Goal: Task Accomplishment & Management: Manage account settings

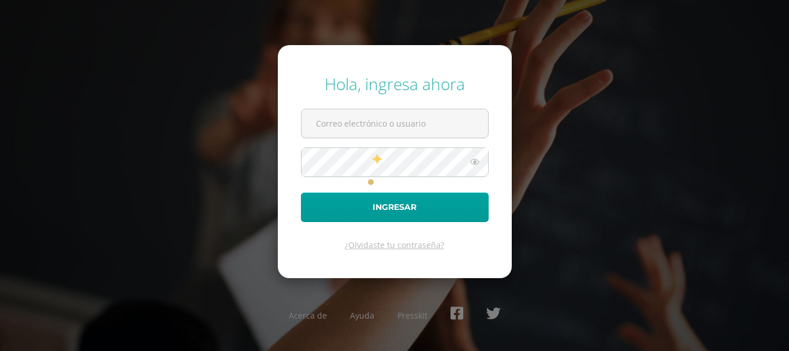
type input "[EMAIL_ADDRESS][DOMAIN_NAME]"
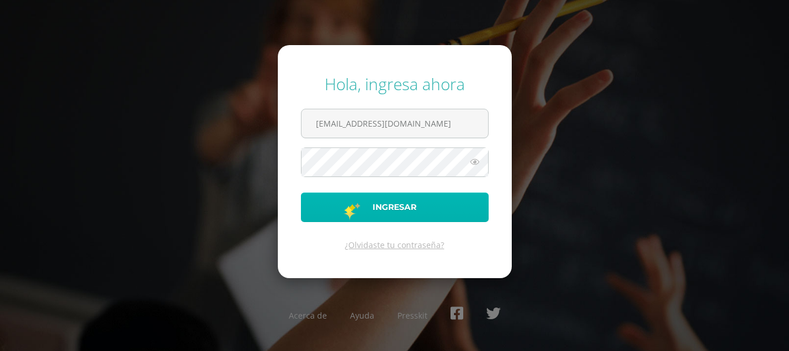
click at [342, 206] on button "Ingresar" at bounding box center [395, 206] width 188 height 29
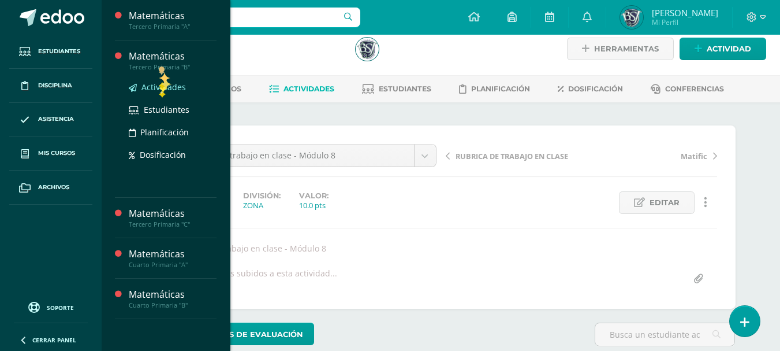
click at [159, 89] on span "Actividades" at bounding box center [163, 86] width 44 height 11
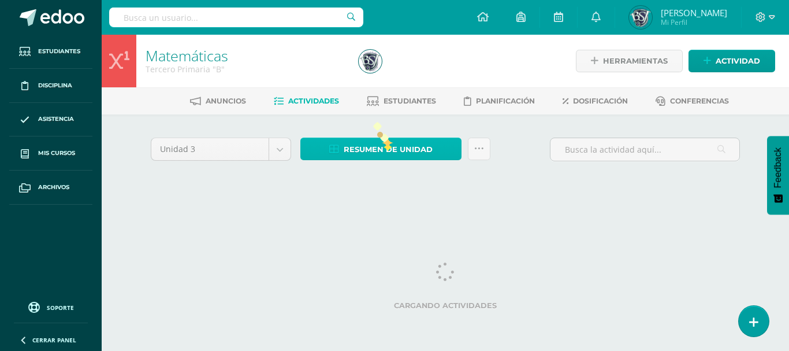
click at [385, 149] on span "Resumen de unidad" at bounding box center [388, 149] width 89 height 21
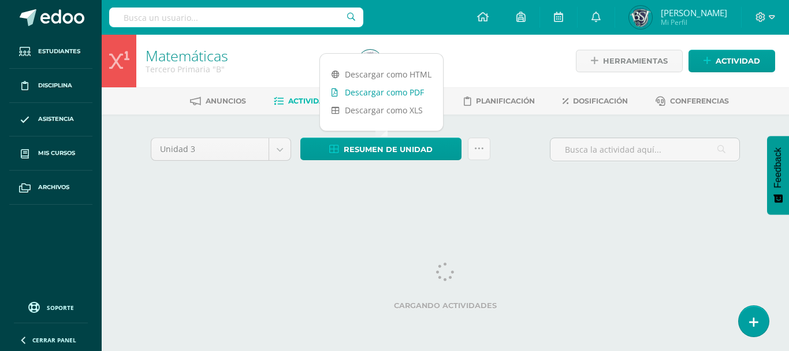
click at [389, 91] on link "Descargar como PDF" at bounding box center [381, 92] width 123 height 18
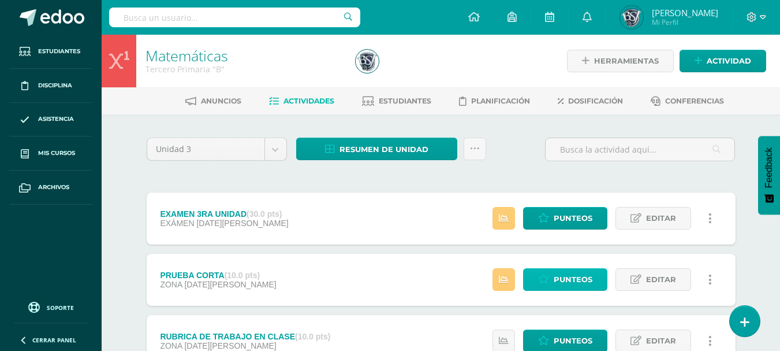
click at [574, 278] on span "Punteos" at bounding box center [573, 279] width 39 height 21
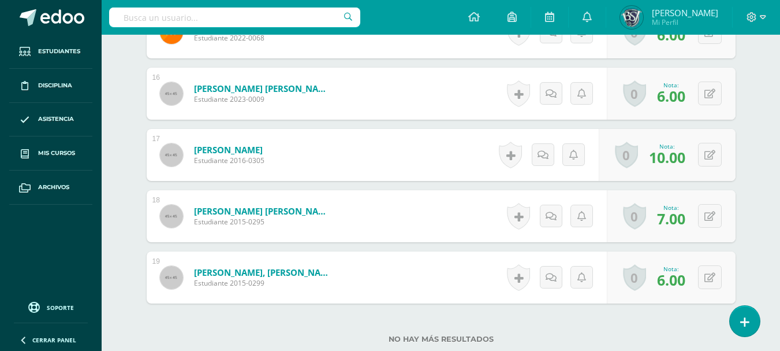
scroll to position [1337, 0]
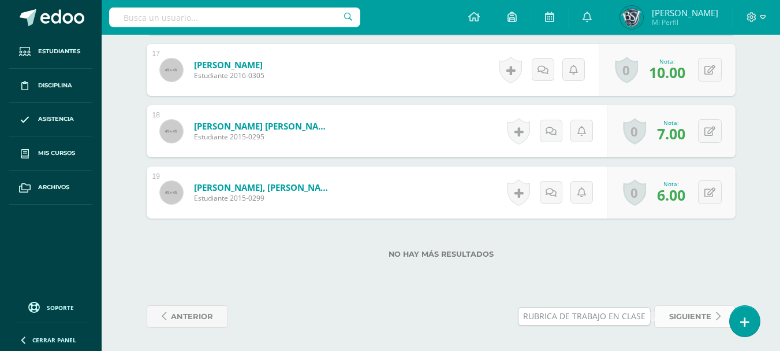
click at [705, 315] on span "siguiente" at bounding box center [690, 316] width 42 height 21
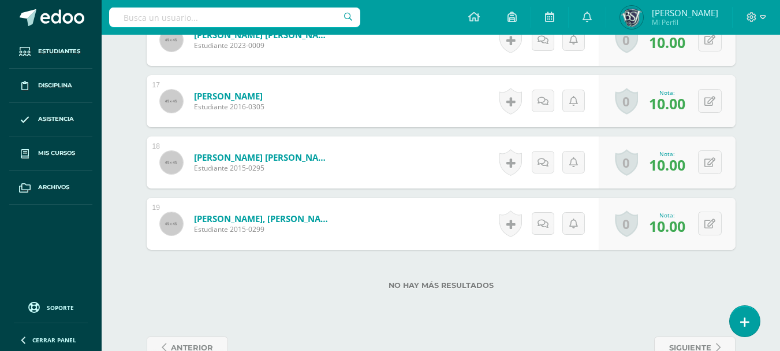
scroll to position [1426, 0]
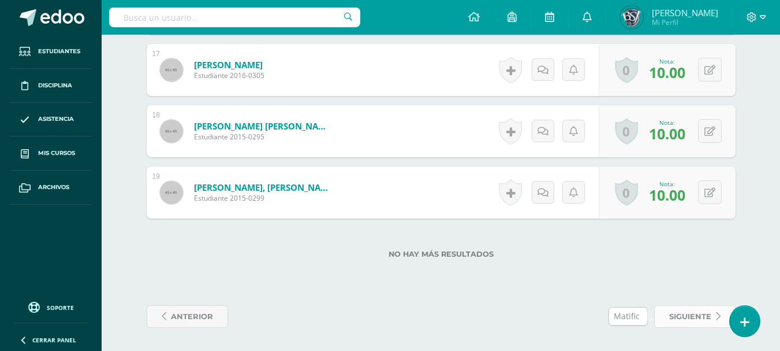
click at [697, 306] on span "siguiente" at bounding box center [690, 316] width 42 height 21
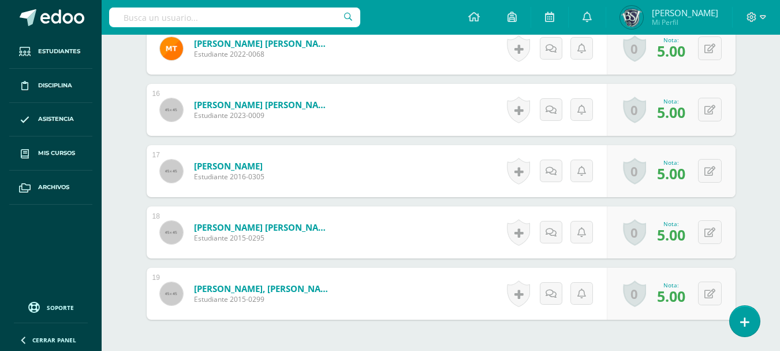
scroll to position [1348, 0]
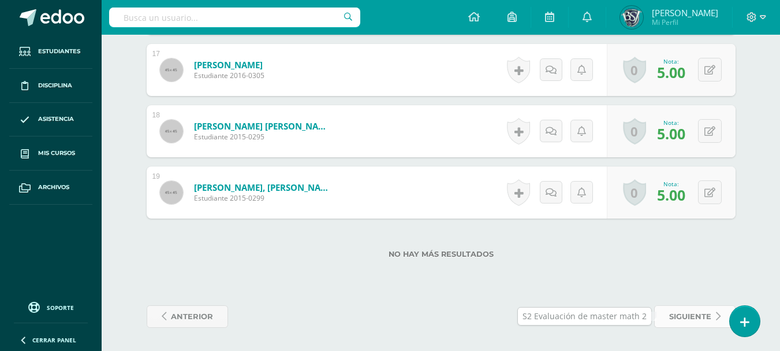
click at [706, 318] on span "siguiente" at bounding box center [690, 316] width 42 height 21
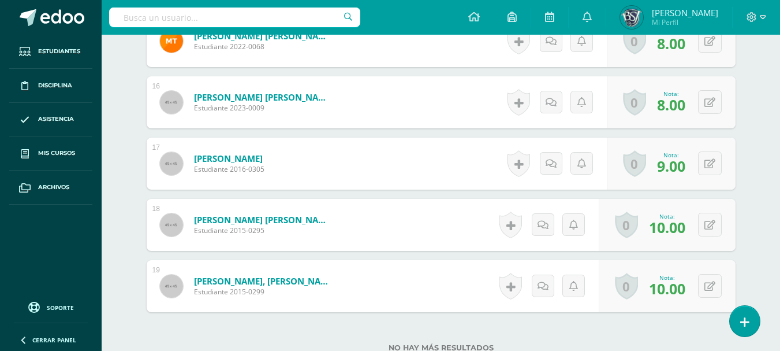
scroll to position [1348, 0]
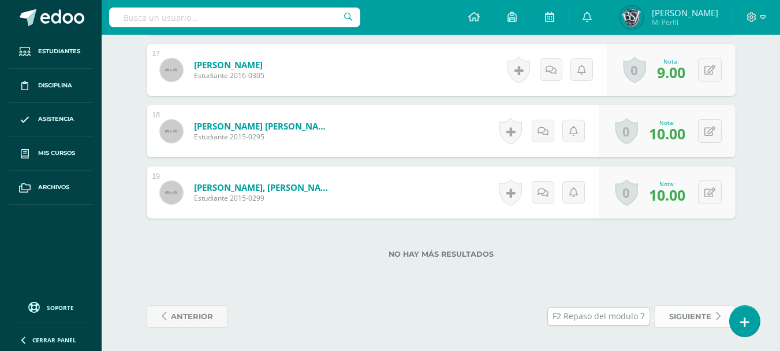
click at [705, 315] on span "siguiente" at bounding box center [690, 316] width 42 height 21
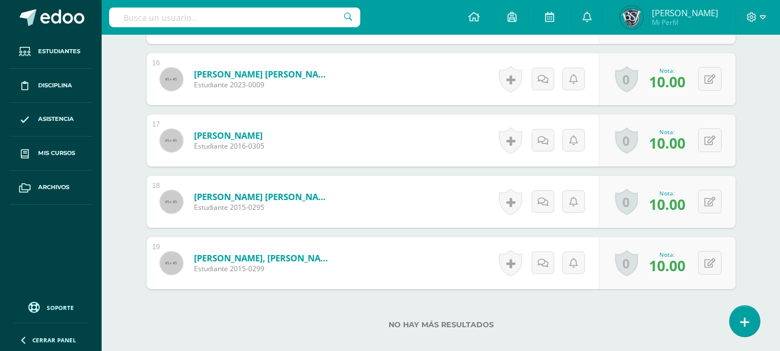
scroll to position [1348, 0]
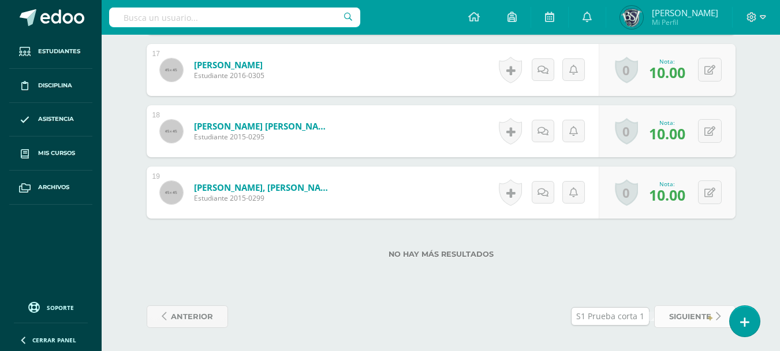
click at [707, 312] on span "siguiente" at bounding box center [690, 316] width 42 height 21
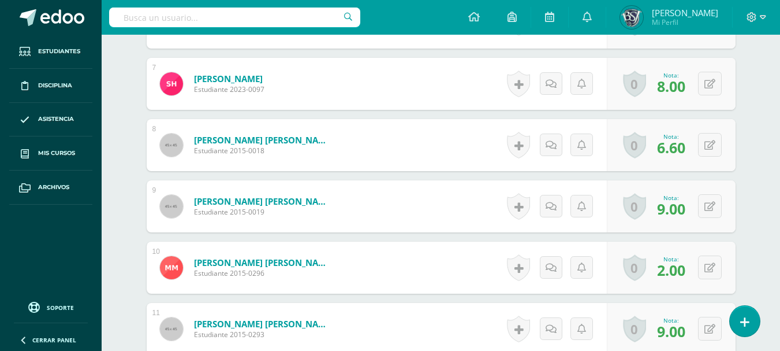
scroll to position [729, 0]
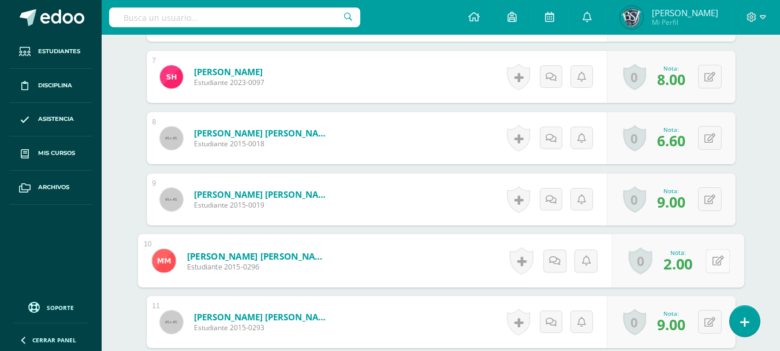
click at [712, 263] on icon at bounding box center [718, 260] width 12 height 10
type input "6"
click at [686, 265] on icon at bounding box center [687, 264] width 10 height 10
click at [688, 263] on icon at bounding box center [687, 264] width 10 height 10
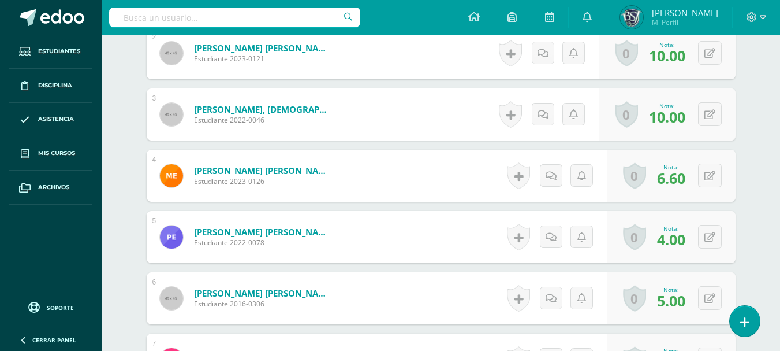
scroll to position [444, 0]
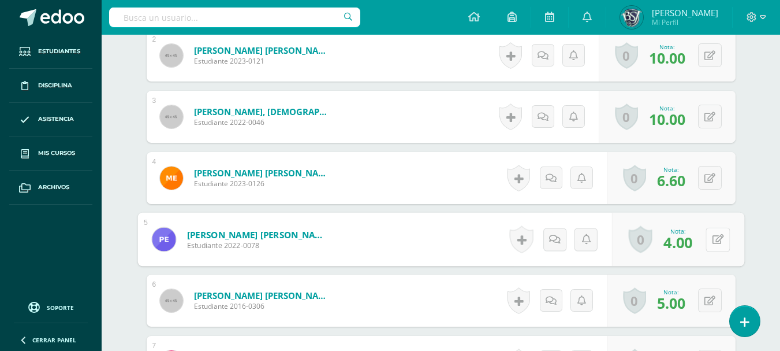
click at [712, 244] on icon at bounding box center [718, 239] width 12 height 10
type input "6"
click at [686, 248] on icon at bounding box center [687, 243] width 10 height 10
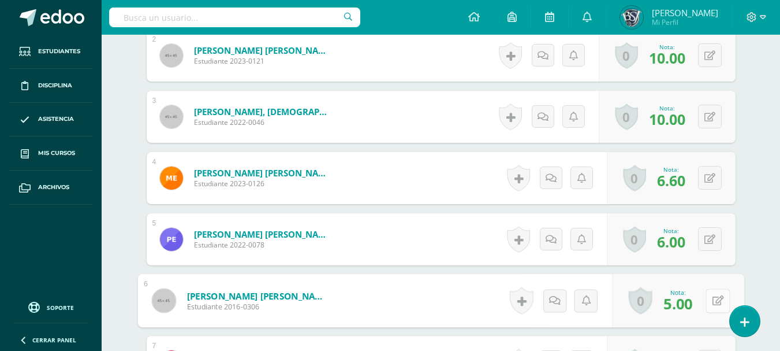
click at [710, 296] on button at bounding box center [718, 300] width 24 height 24
type input "6"
click at [685, 302] on icon at bounding box center [687, 304] width 10 height 10
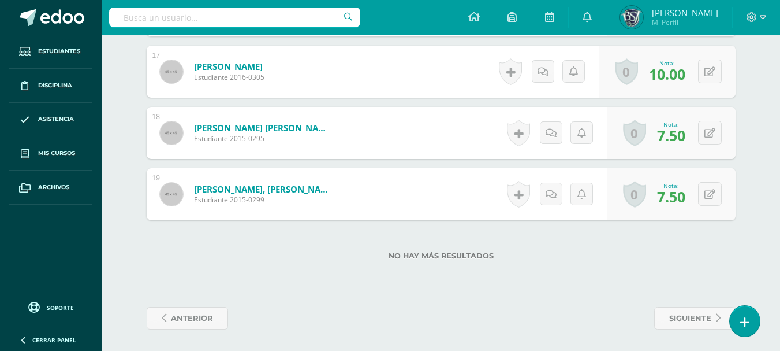
scroll to position [1348, 0]
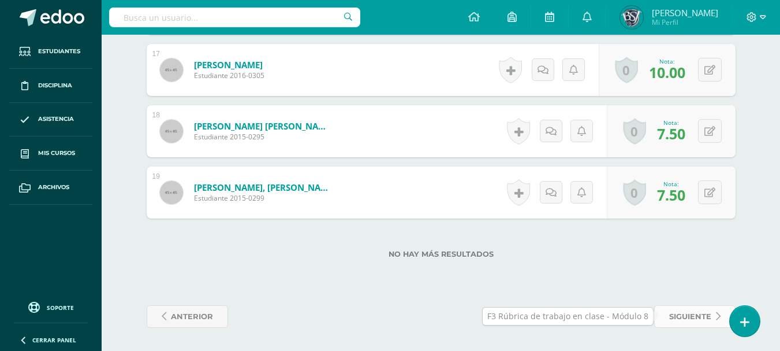
click at [701, 318] on span "siguiente" at bounding box center [690, 316] width 42 height 21
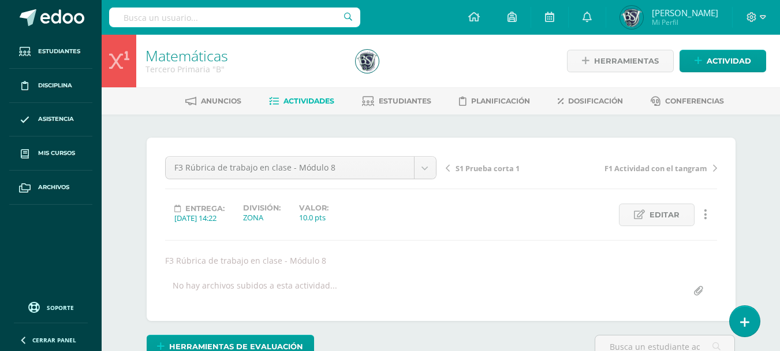
click at [312, 101] on span "Actividades" at bounding box center [309, 100] width 51 height 9
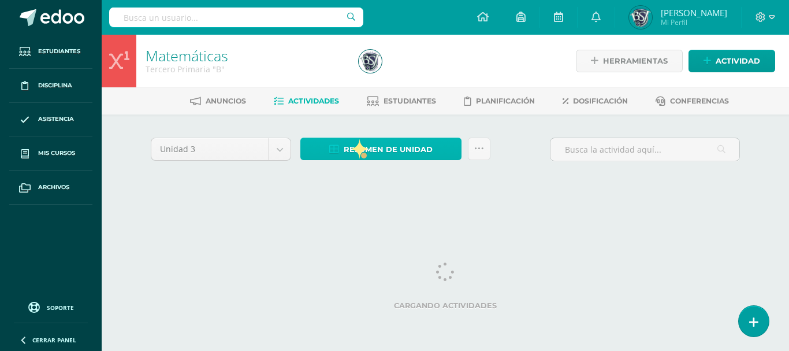
click at [362, 150] on span "Resumen de unidad" at bounding box center [388, 149] width 89 height 21
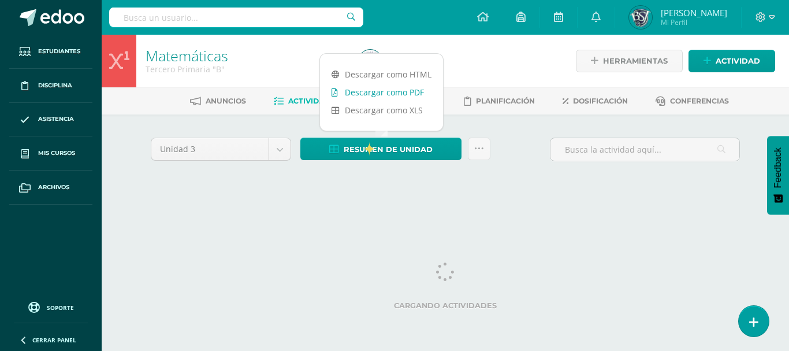
click at [377, 91] on link "Descargar como PDF" at bounding box center [381, 92] width 123 height 18
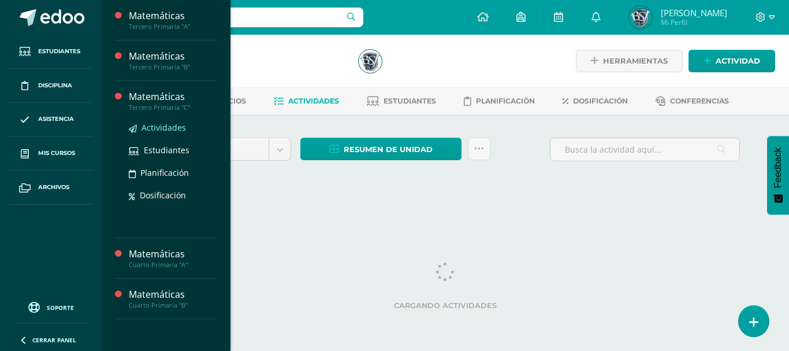
click at [159, 128] on span "Actividades" at bounding box center [163, 127] width 44 height 11
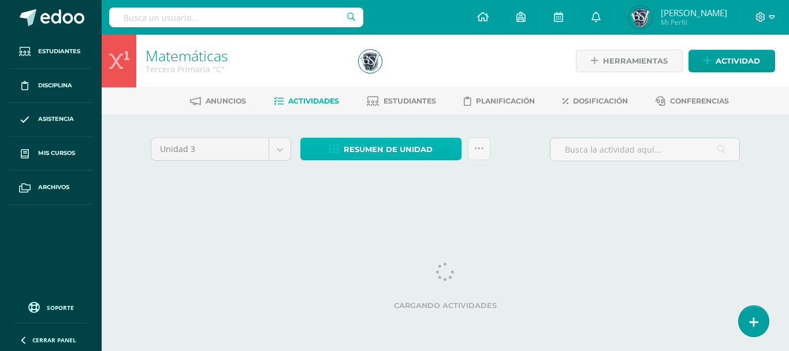
click at [364, 147] on span "Resumen de unidad" at bounding box center [388, 149] width 89 height 21
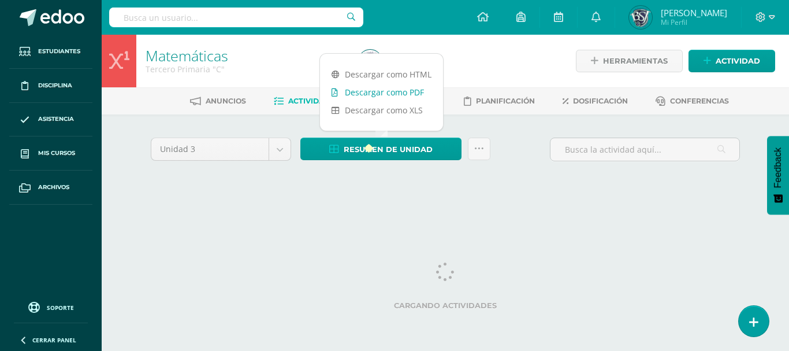
click at [369, 94] on link "Estudiantes" at bounding box center [401, 101] width 69 height 18
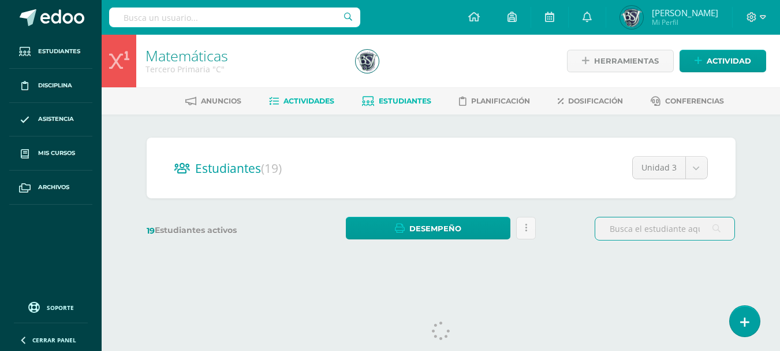
click at [318, 102] on span "Actividades" at bounding box center [309, 100] width 51 height 9
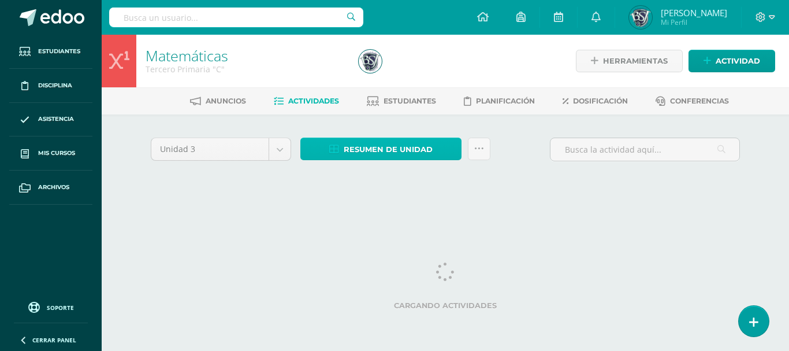
click at [374, 152] on span "Resumen de unidad" at bounding box center [388, 149] width 89 height 21
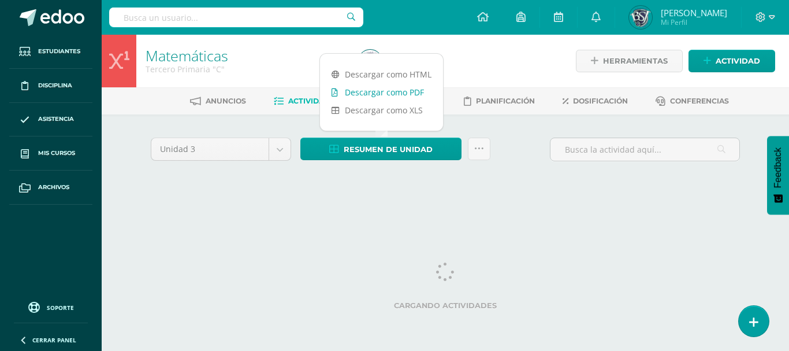
click at [376, 95] on link "Descargar como PDF" at bounding box center [381, 92] width 123 height 18
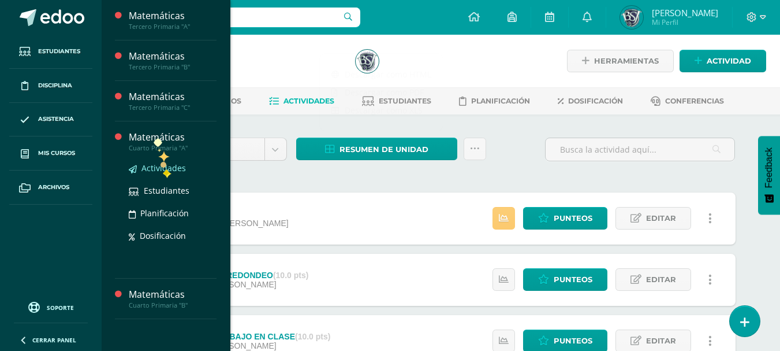
click at [163, 169] on span "Actividades" at bounding box center [163, 167] width 44 height 11
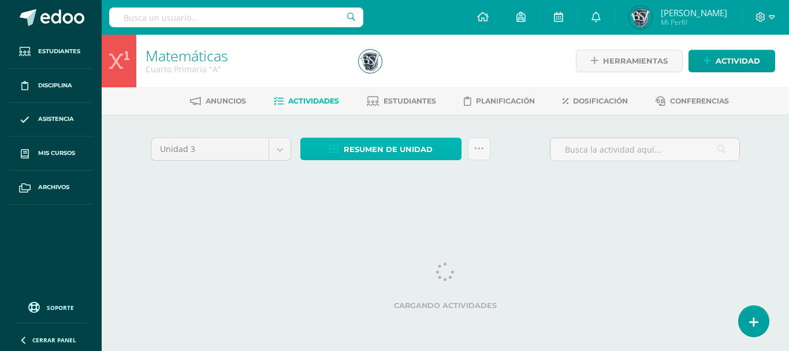
click at [358, 150] on span "Resumen de unidad" at bounding box center [388, 149] width 89 height 21
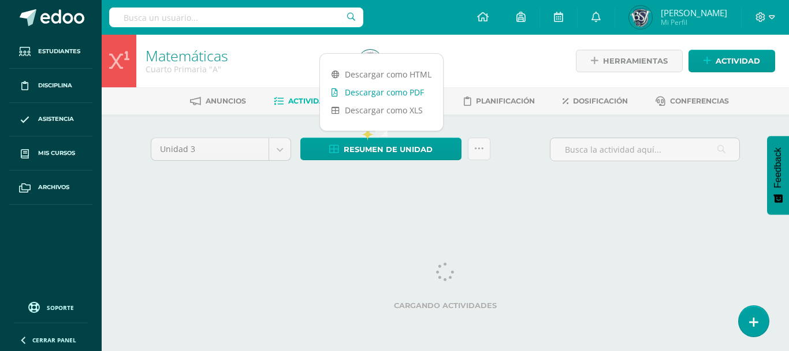
click at [370, 91] on link "Descargar como PDF" at bounding box center [381, 92] width 123 height 18
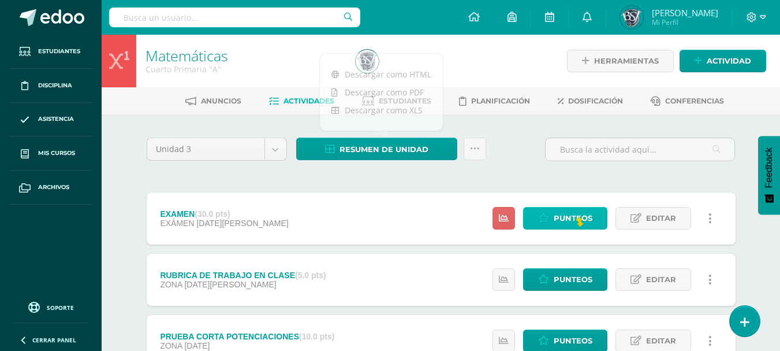
click at [578, 219] on span "Punteos" at bounding box center [573, 217] width 39 height 21
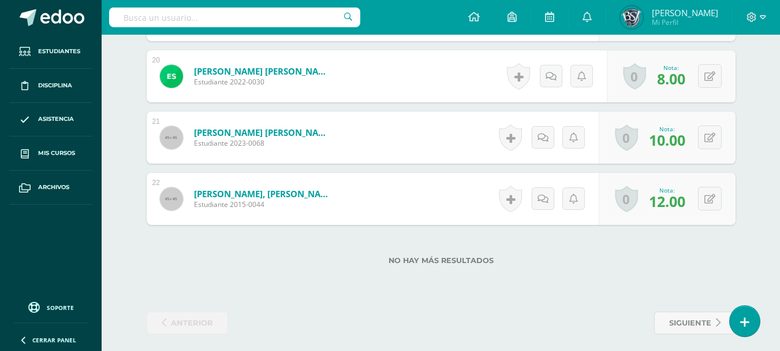
scroll to position [1521, 0]
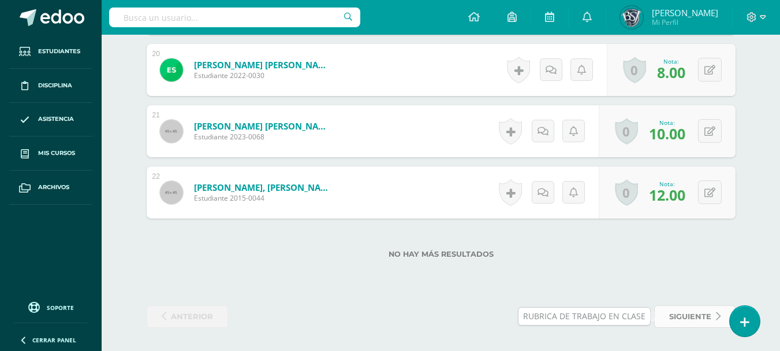
click at [702, 313] on span "siguiente" at bounding box center [690, 316] width 42 height 21
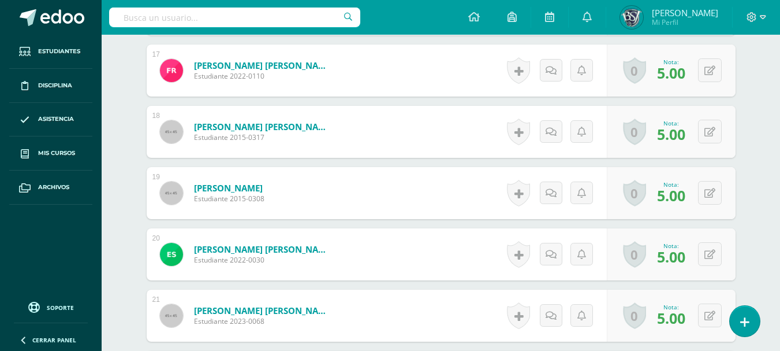
scroll to position [1521, 0]
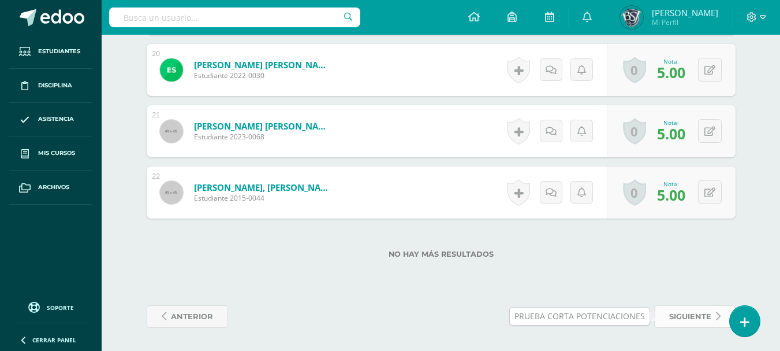
click at [684, 314] on span "siguiente" at bounding box center [690, 316] width 42 height 21
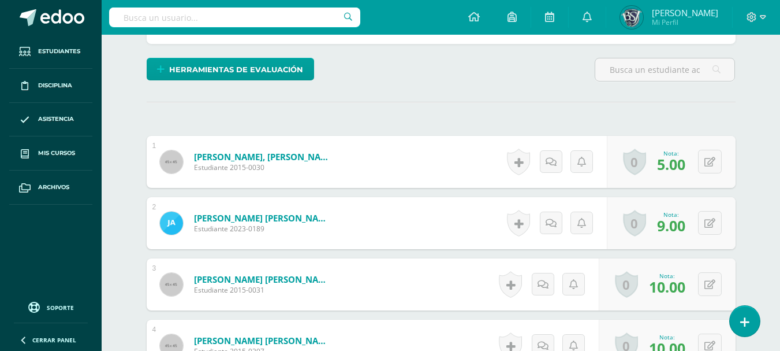
scroll to position [266, 0]
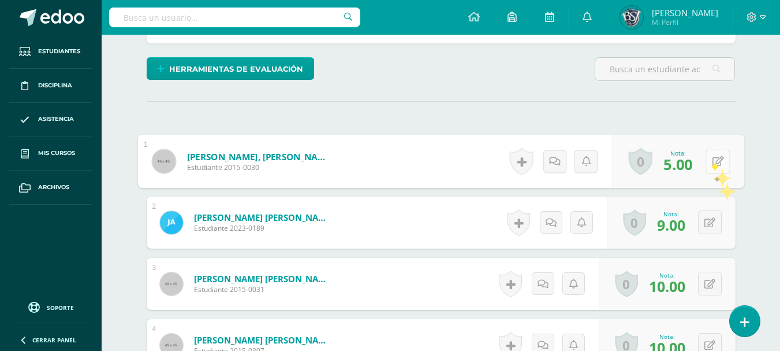
click at [711, 162] on button at bounding box center [718, 161] width 24 height 24
type input "6"
click at [687, 162] on icon at bounding box center [687, 165] width 10 height 10
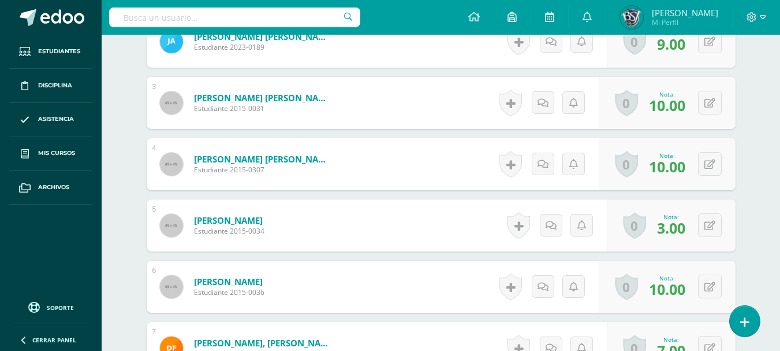
scroll to position [474, 0]
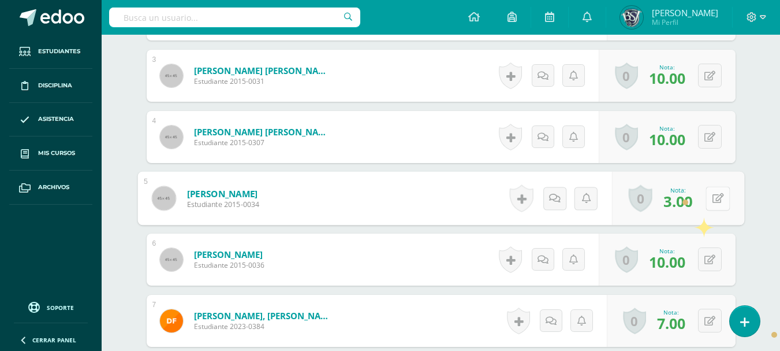
click at [713, 196] on icon at bounding box center [718, 198] width 12 height 10
type input "6"
click at [689, 198] on icon at bounding box center [687, 202] width 10 height 10
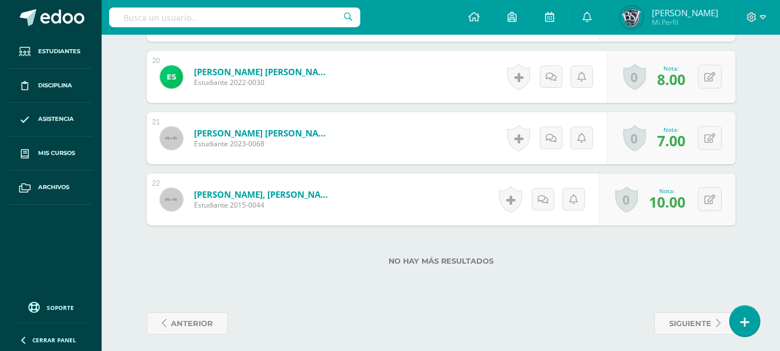
scroll to position [1521, 0]
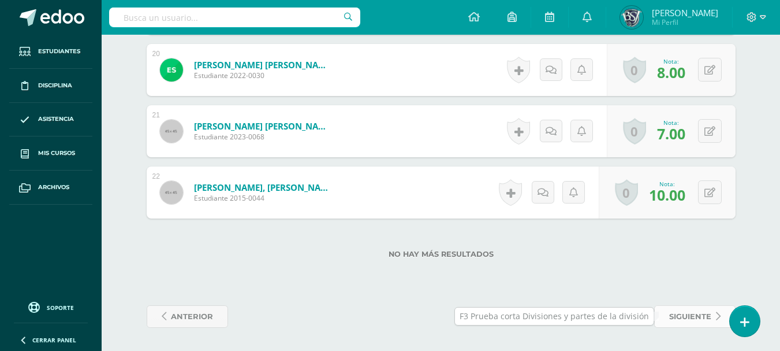
click at [699, 316] on span "siguiente" at bounding box center [690, 316] width 42 height 21
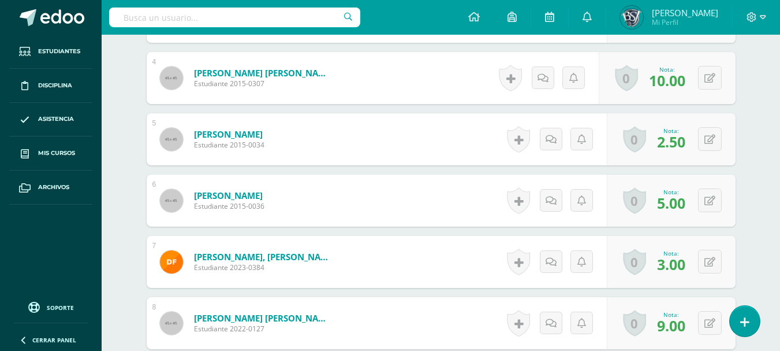
scroll to position [548, 0]
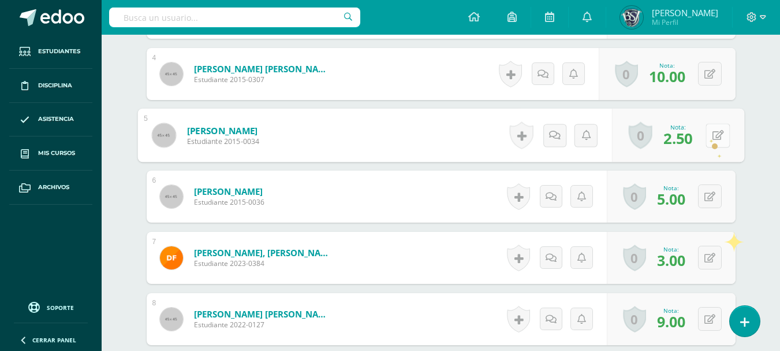
click at [707, 133] on button at bounding box center [718, 135] width 24 height 24
type input "5"
click at [682, 141] on icon at bounding box center [687, 139] width 10 height 10
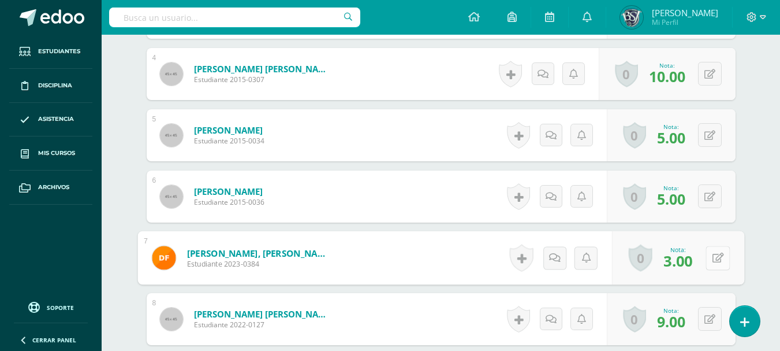
click at [709, 259] on button at bounding box center [718, 257] width 24 height 24
type input "5"
click at [688, 257] on icon at bounding box center [687, 261] width 10 height 10
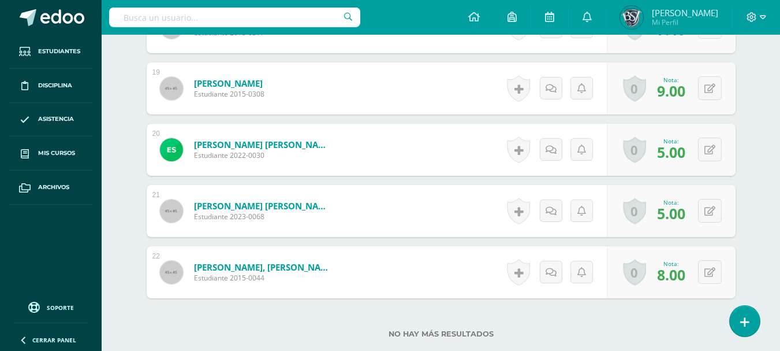
scroll to position [1532, 0]
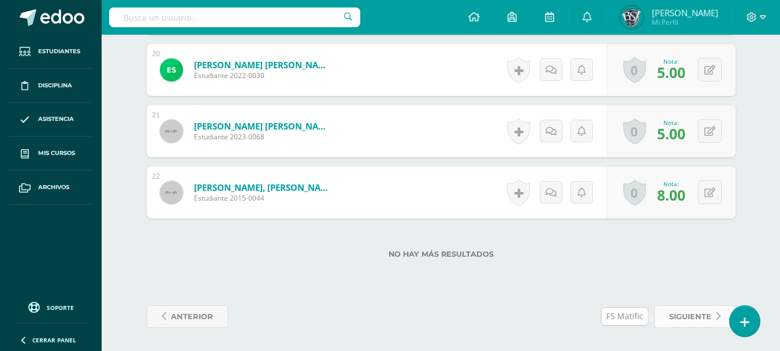
click at [699, 312] on span "siguiente" at bounding box center [690, 316] width 42 height 21
click at [696, 320] on span "siguiente" at bounding box center [690, 316] width 42 height 21
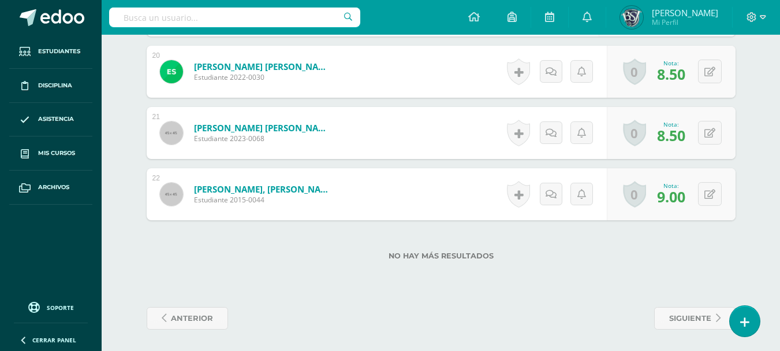
scroll to position [1532, 0]
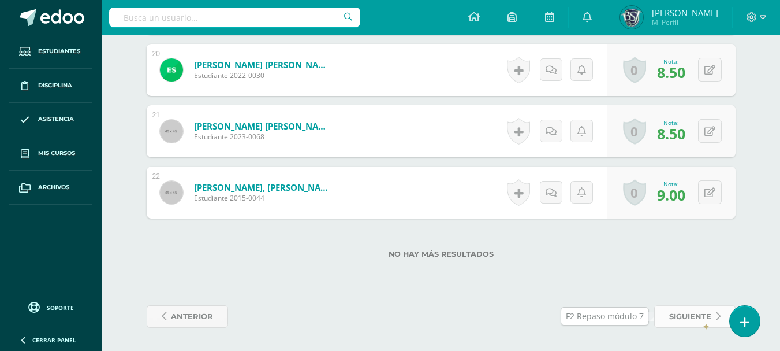
click at [703, 320] on span "siguiente" at bounding box center [690, 316] width 42 height 21
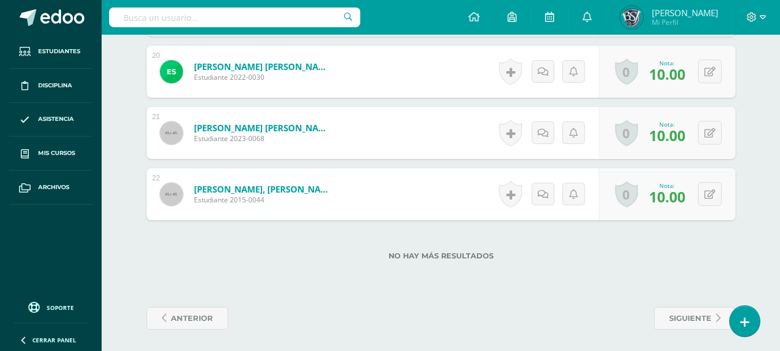
scroll to position [1532, 0]
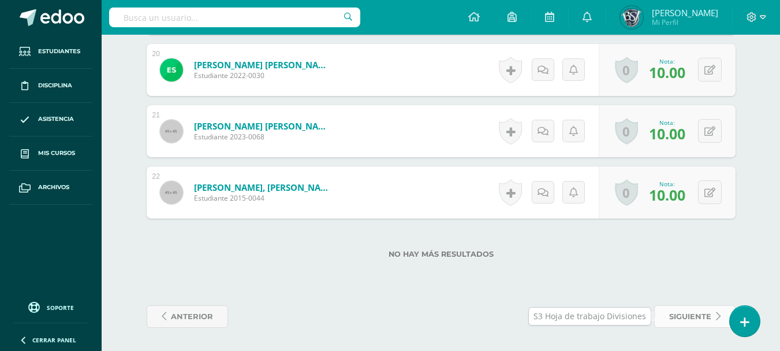
click at [702, 310] on span "siguiente" at bounding box center [690, 316] width 42 height 21
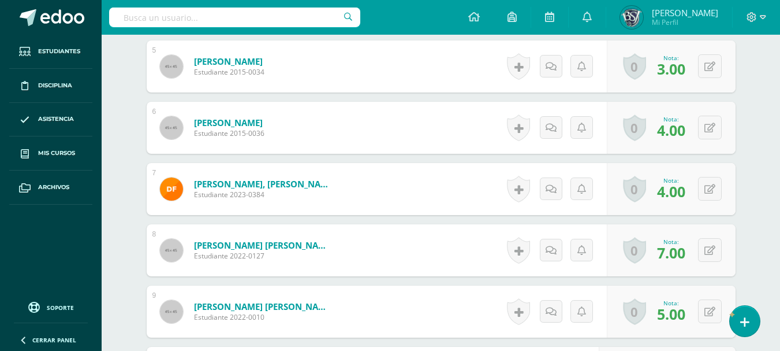
scroll to position [624, 0]
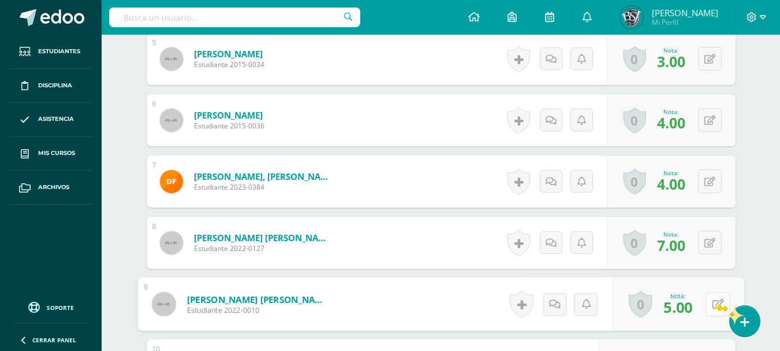
click at [713, 303] on icon at bounding box center [718, 304] width 12 height 10
type input "7"
click at [680, 307] on link at bounding box center [687, 307] width 23 height 23
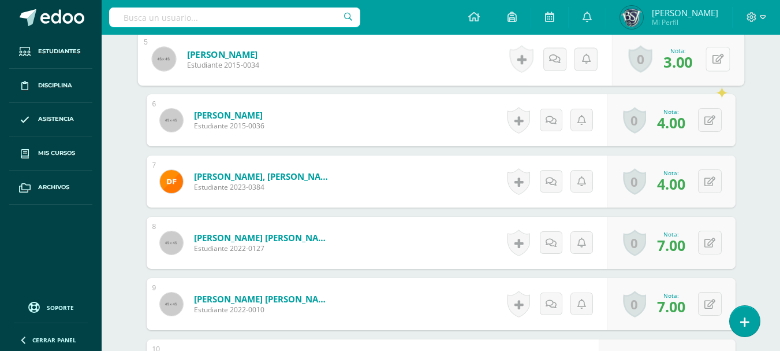
click at [712, 56] on icon at bounding box center [718, 59] width 12 height 10
type input "4"
click at [693, 65] on link at bounding box center [687, 62] width 23 height 23
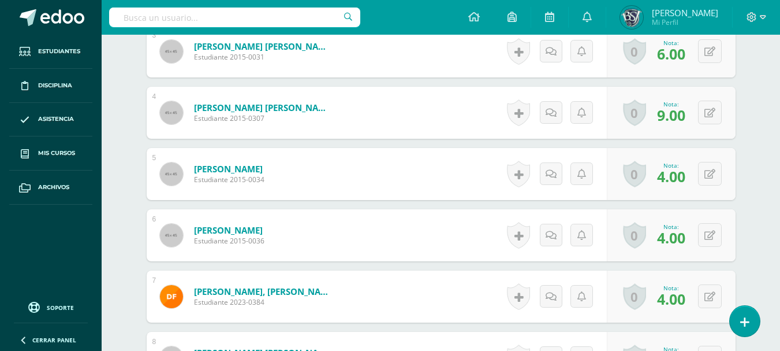
scroll to position [0, 0]
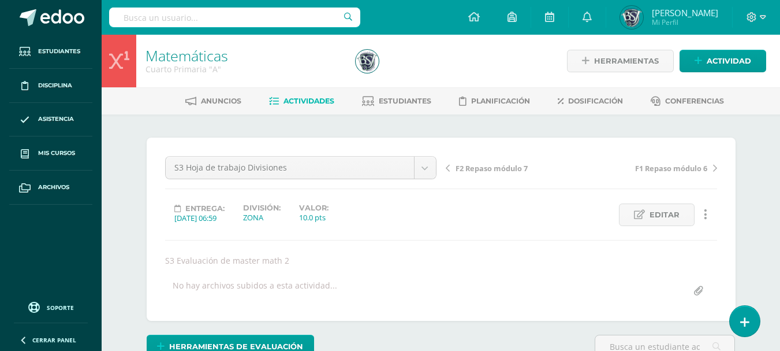
click at [319, 101] on span "Actividades" at bounding box center [309, 100] width 51 height 9
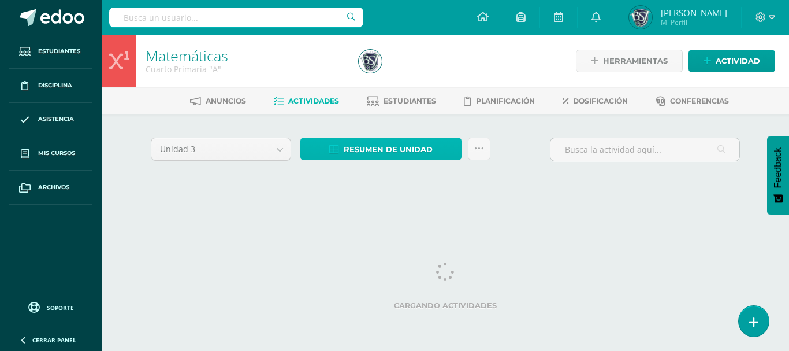
click at [353, 146] on span "Resumen de unidad" at bounding box center [388, 149] width 89 height 21
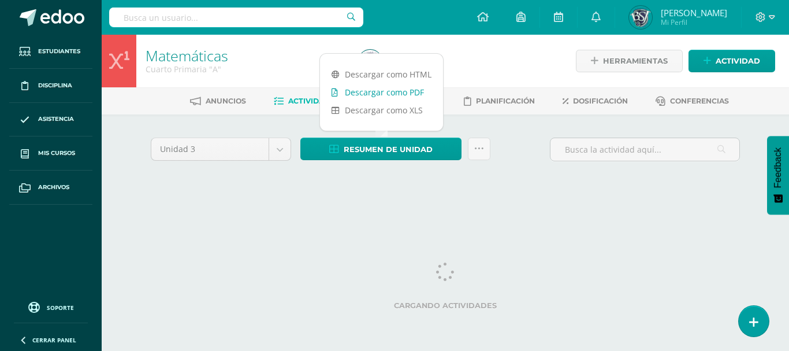
click at [370, 94] on link "Descargar como PDF" at bounding box center [381, 92] width 123 height 18
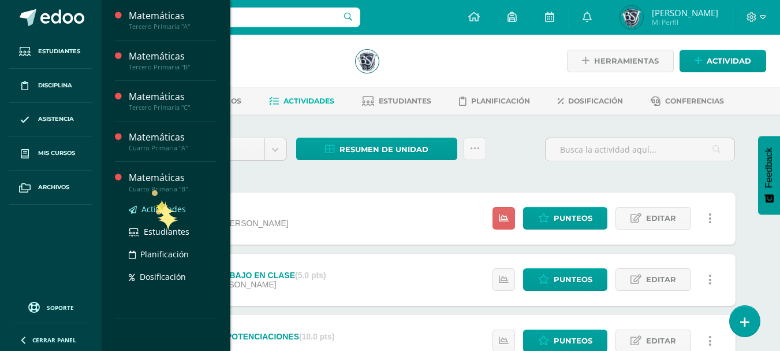
click at [158, 210] on span "Actividades" at bounding box center [163, 208] width 44 height 11
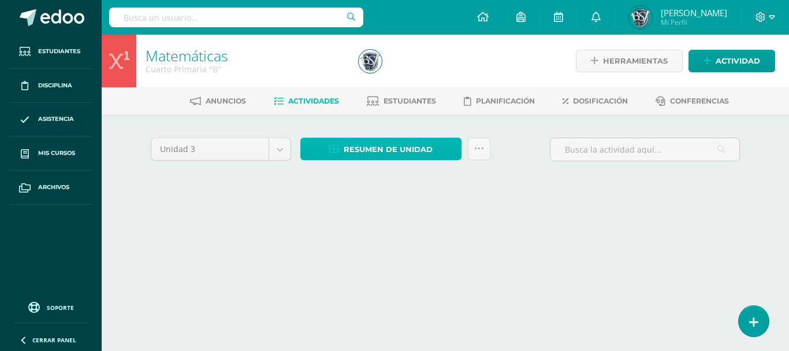
click at [341, 148] on link "Resumen de unidad" at bounding box center [380, 148] width 161 height 23
click at [362, 148] on span "Resumen de unidad" at bounding box center [388, 149] width 89 height 21
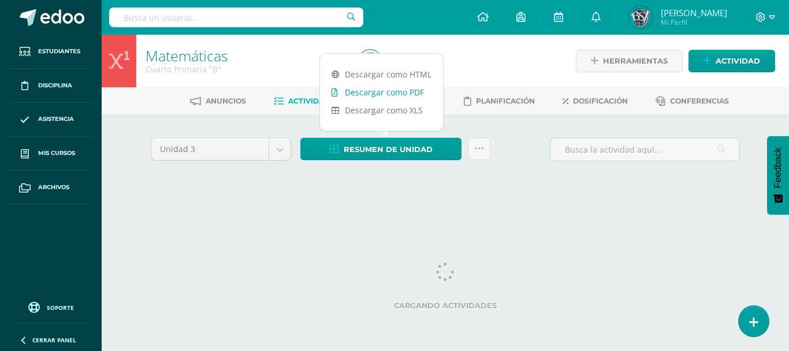
click at [376, 92] on link "Descargar como PDF" at bounding box center [381, 92] width 123 height 18
